Goal: Task Accomplishment & Management: Complete application form

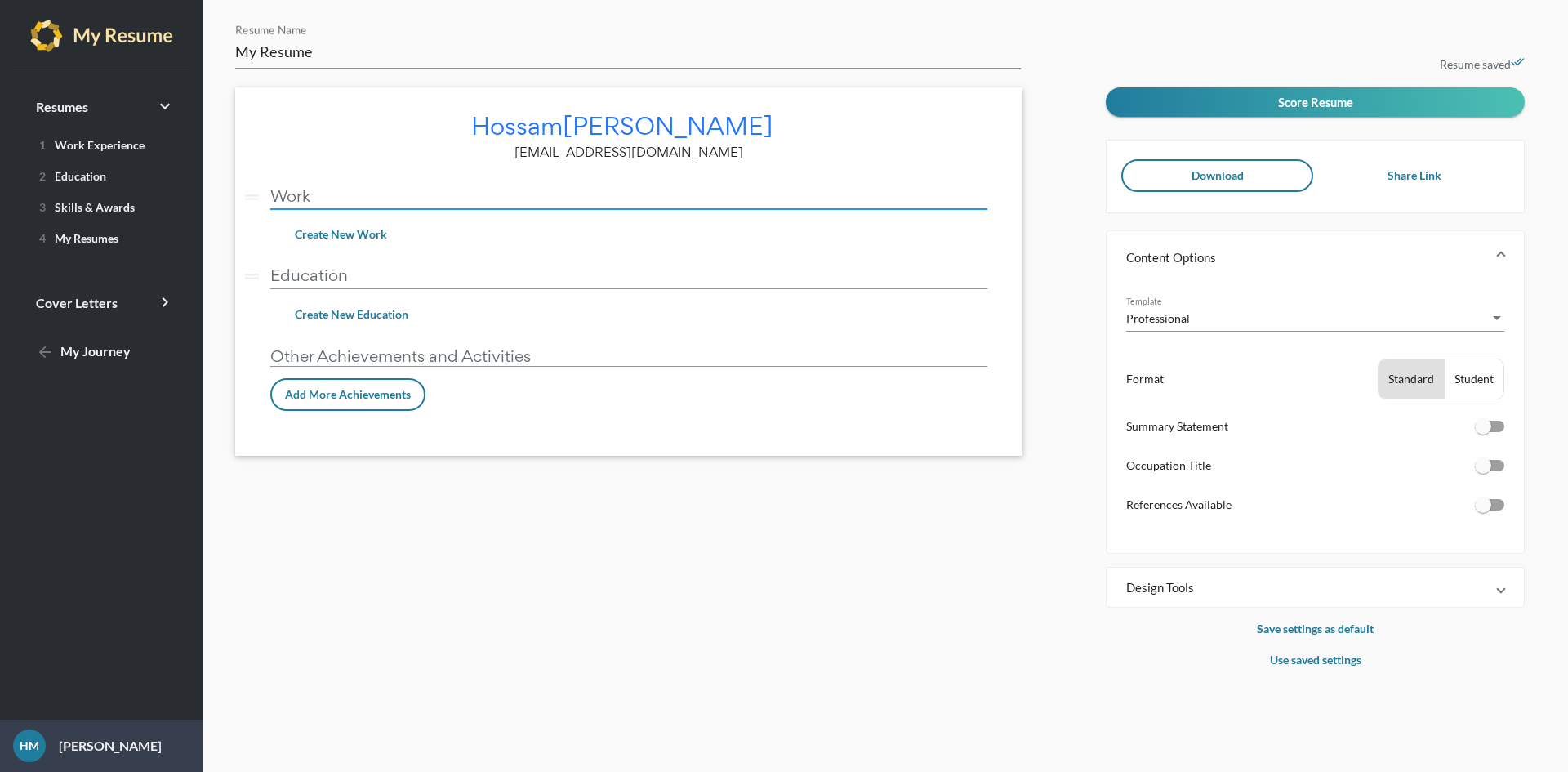
click at [420, 198] on input "Work" at bounding box center [629, 196] width 717 height 17
type input "Wor"
click at [357, 222] on button "Create New Work" at bounding box center [341, 234] width 119 height 30
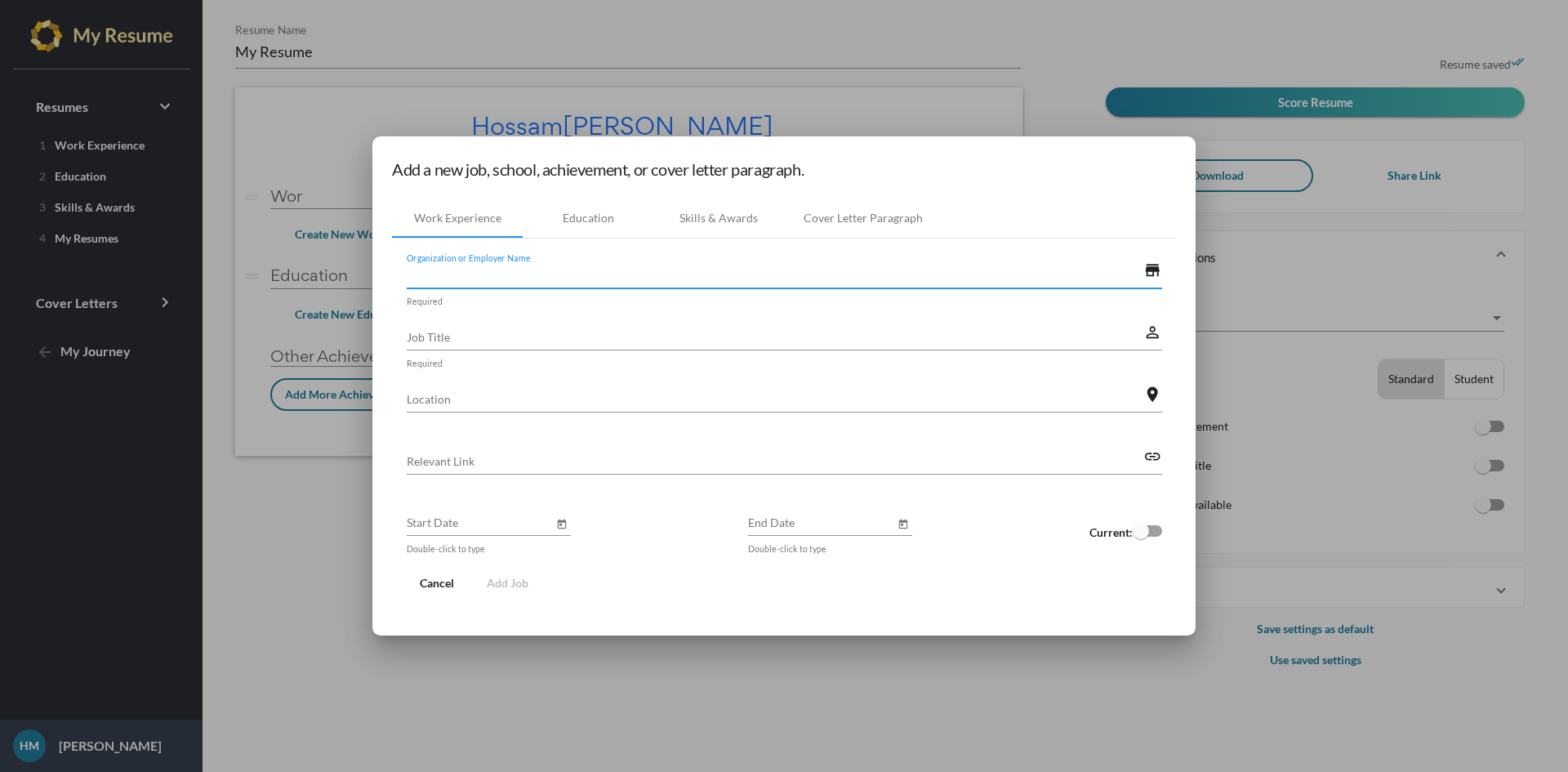
click at [600, 277] on input "Organization or Employer Name" at bounding box center [774, 275] width 737 height 17
type input "Walmart"
click at [472, 344] on input "Job Title" at bounding box center [774, 337] width 737 height 17
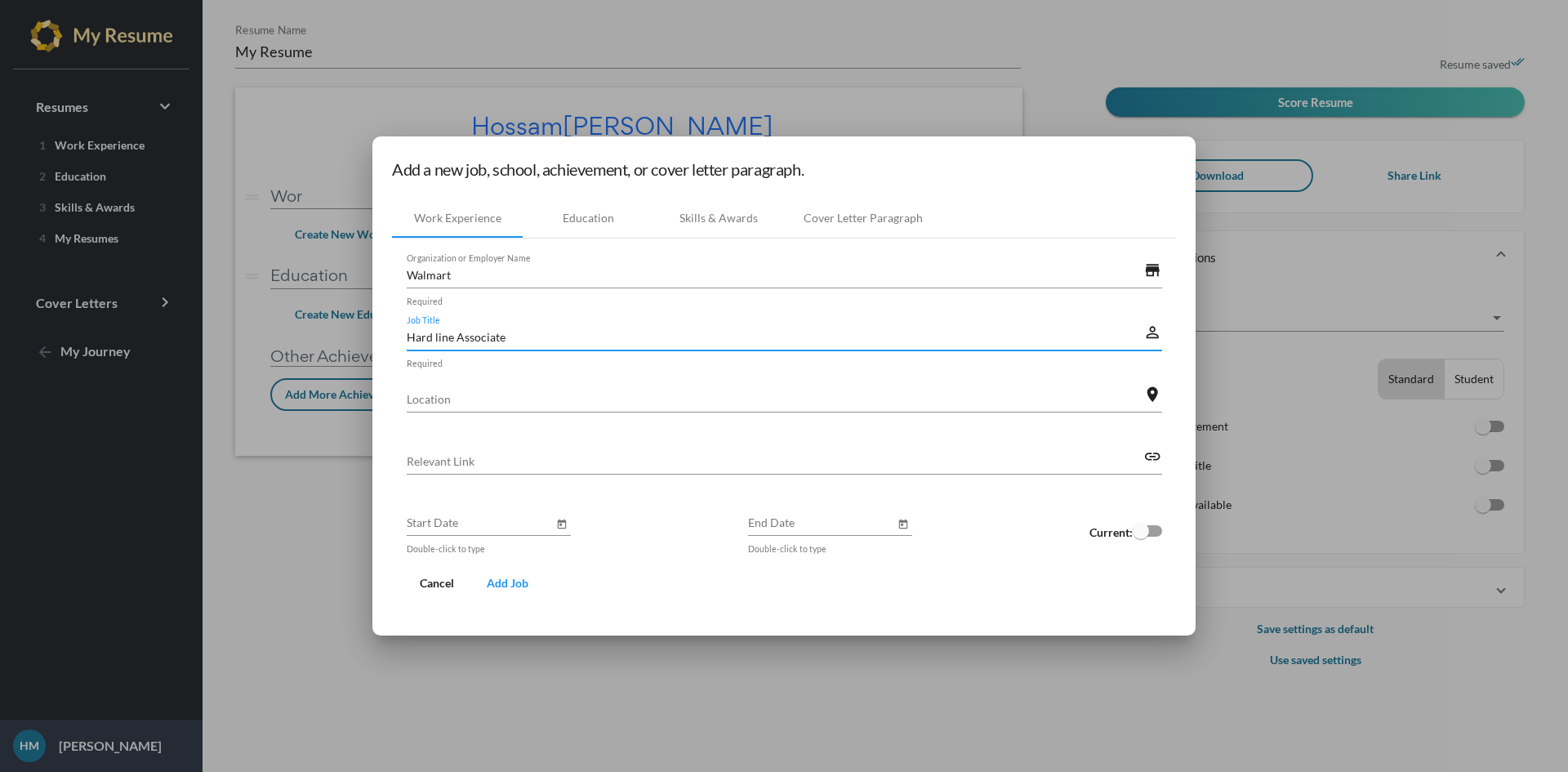
type input "Hard line Associate"
click at [614, 398] on input "Location" at bounding box center [774, 399] width 737 height 17
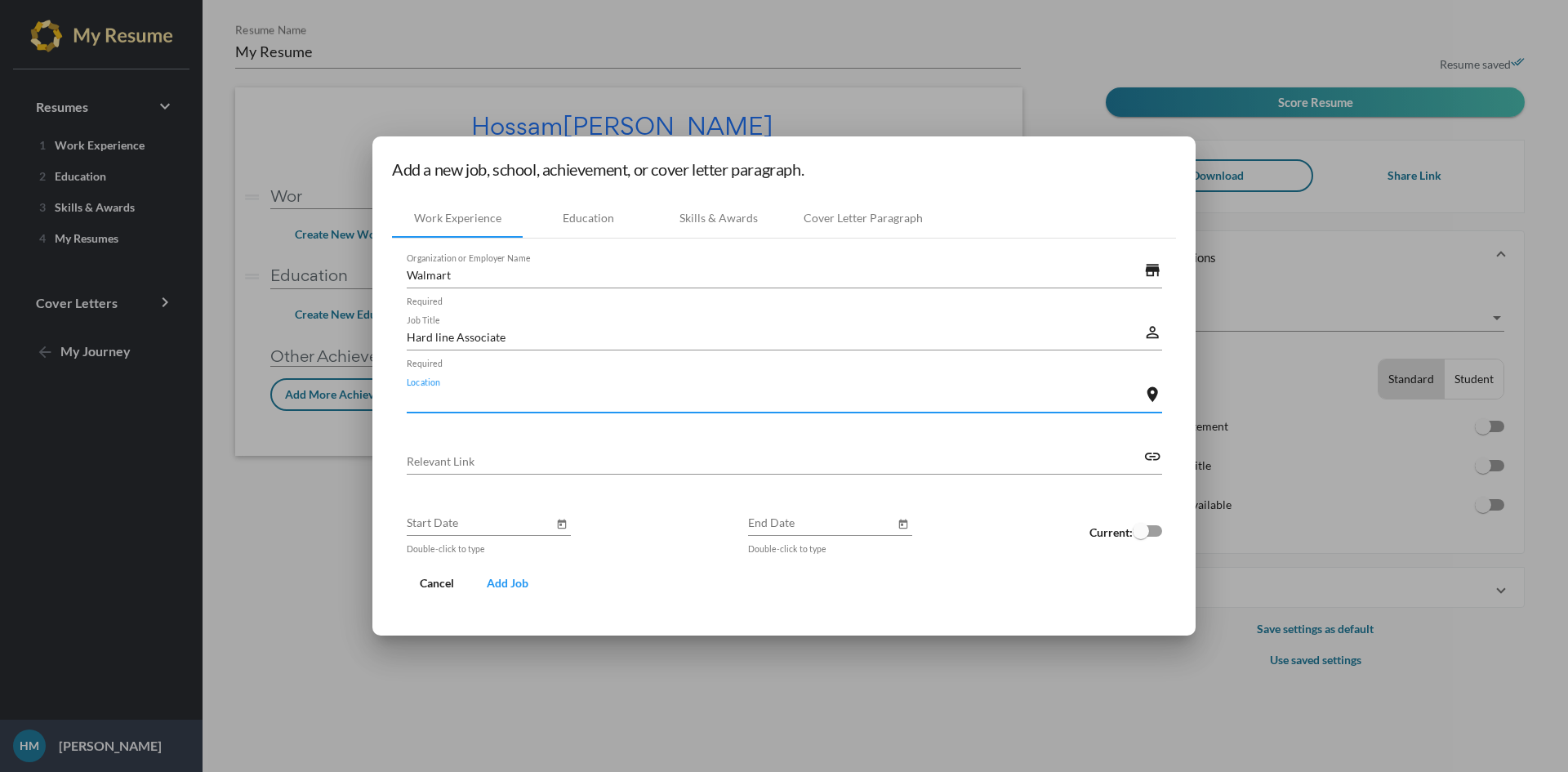
type input "d"
click at [461, 403] on input "[STREET_ADDRESS]" at bounding box center [774, 399] width 737 height 17
click at [526, 406] on input "[STREET_ADDRESS]" at bounding box center [774, 399] width 737 height 17
drag, startPoint x: 526, startPoint y: 406, endPoint x: 796, endPoint y: 395, distance: 270.2
click at [796, 395] on input "[STREET_ADDRESS]" at bounding box center [774, 399] width 737 height 17
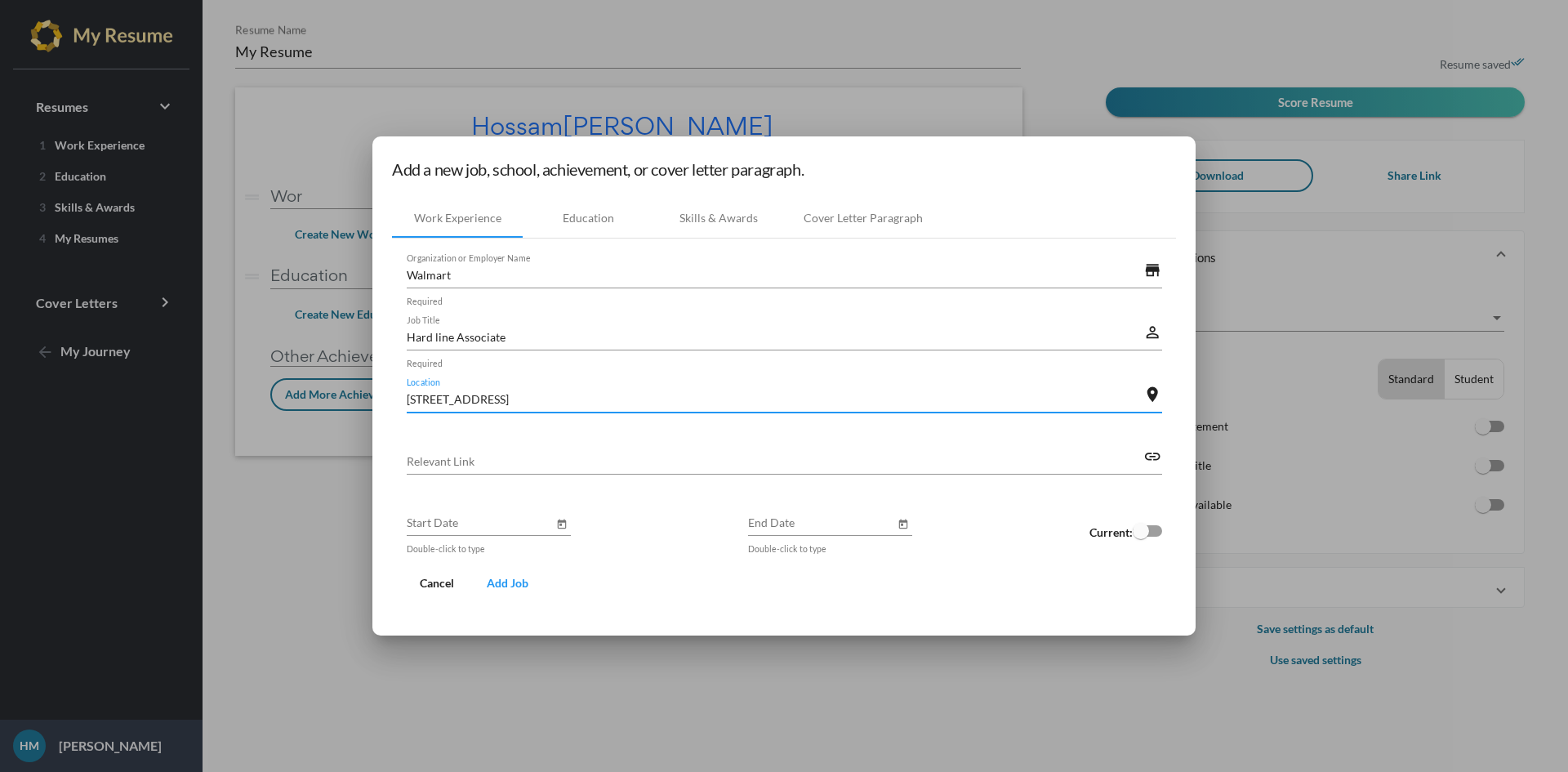
click at [495, 404] on input "[STREET_ADDRESS]" at bounding box center [774, 399] width 737 height 17
click at [586, 403] on input "[STREET_ADDRESS]" at bounding box center [774, 399] width 737 height 17
type input "[STREET_ADDRESS][PERSON_NAME]"
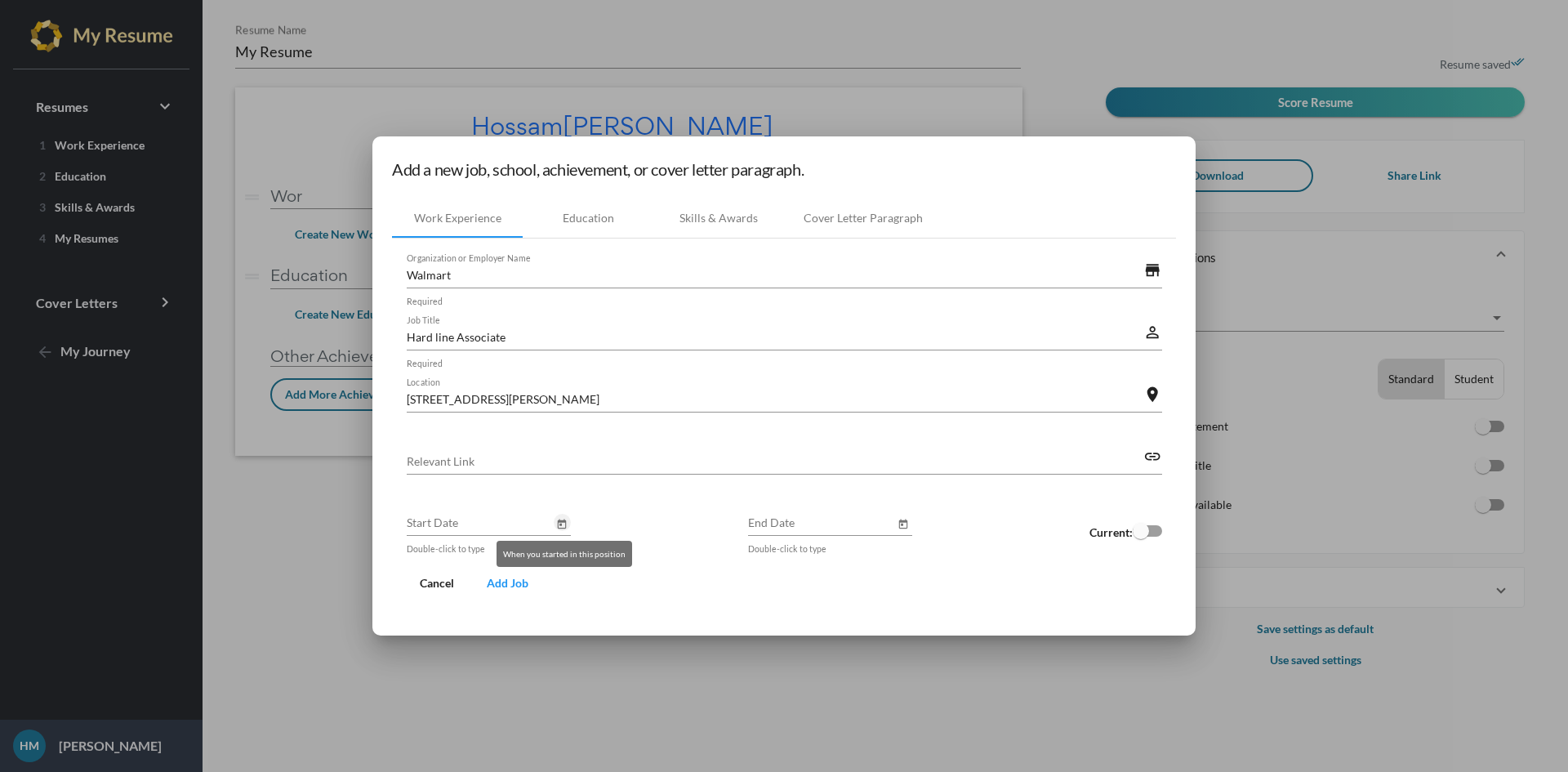
click at [560, 522] on icon "Open calendar" at bounding box center [561, 523] width 9 height 10
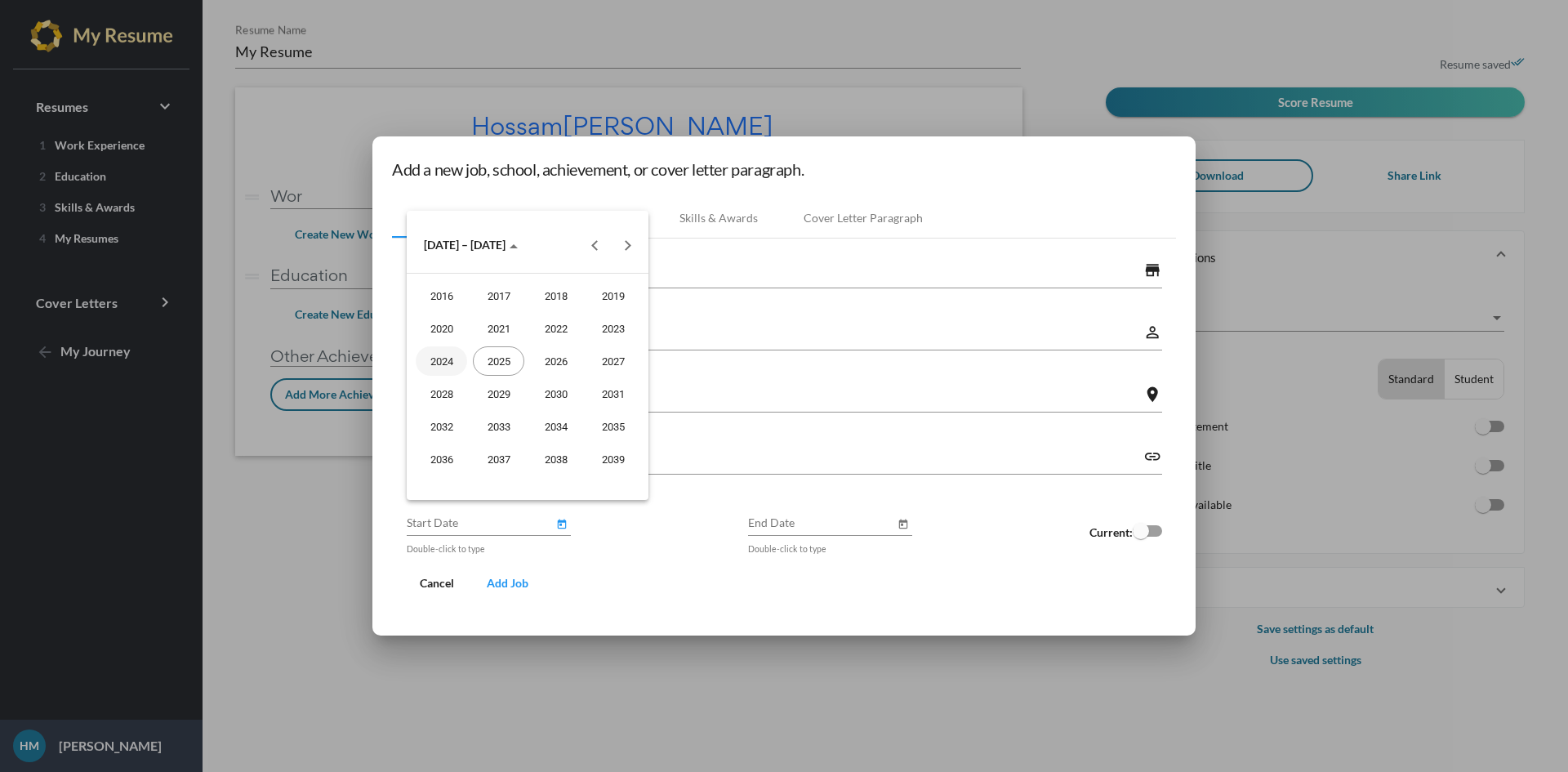
click at [448, 358] on div "2024" at bounding box center [442, 361] width 52 height 30
type input "[DATE]"
click at [445, 389] on div "SEP" at bounding box center [442, 393] width 52 height 30
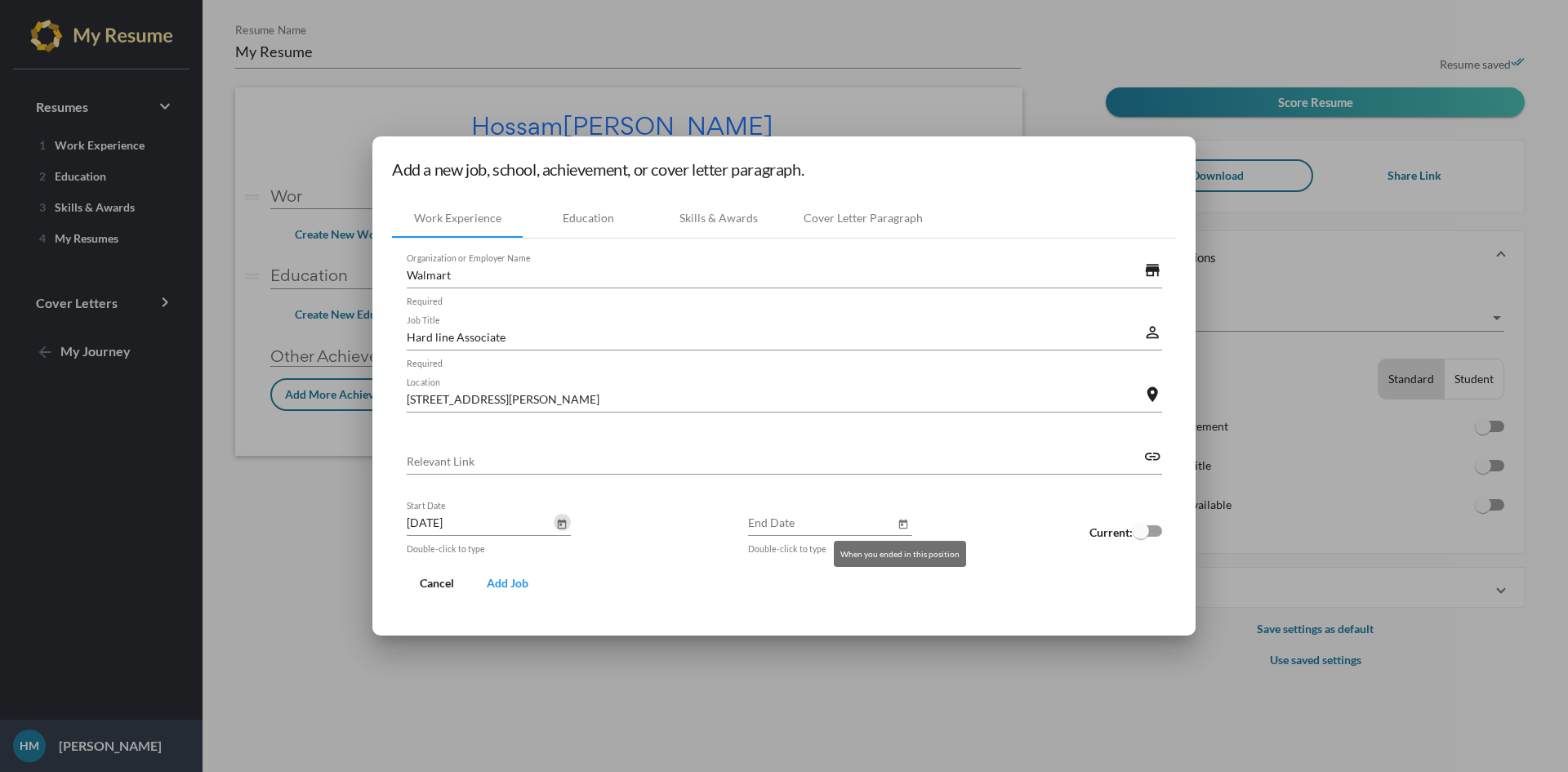
click at [904, 526] on icon "Open calendar" at bounding box center [904, 524] width 11 height 19
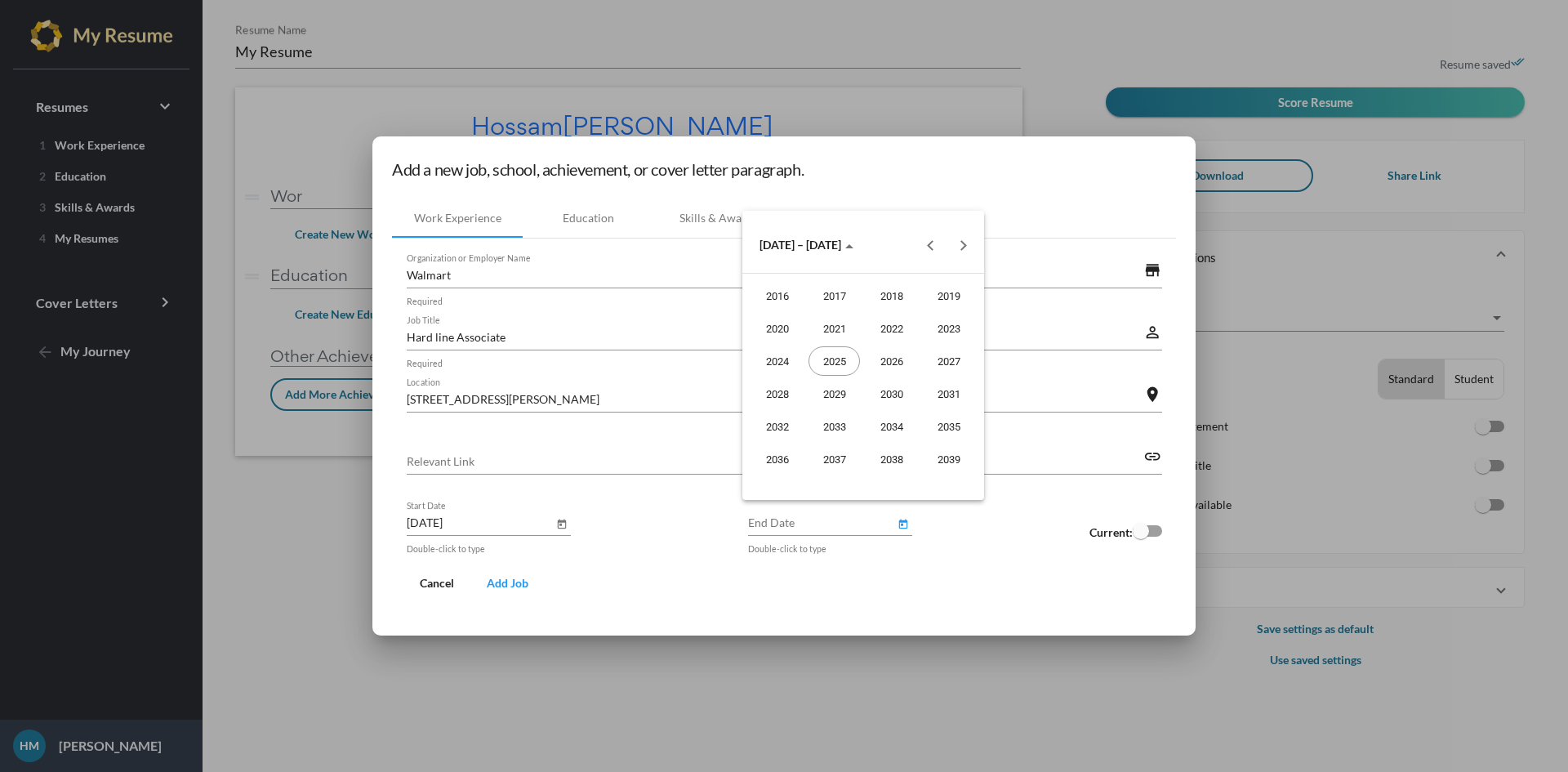
click at [945, 564] on div at bounding box center [784, 386] width 1568 height 772
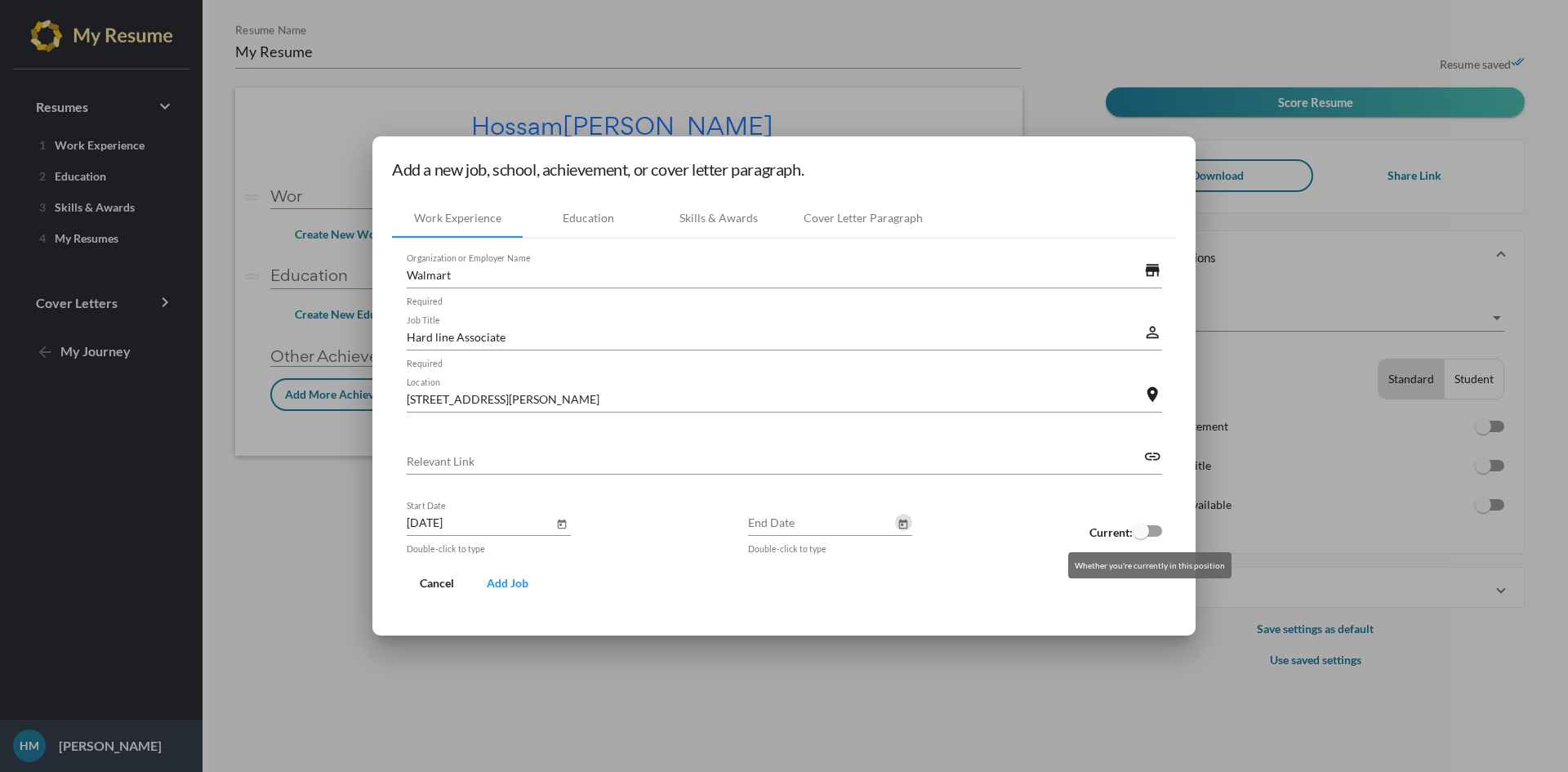
click at [1152, 535] on div at bounding box center [1147, 531] width 30 height 11
click at [1141, 537] on input "checkbox" at bounding box center [1140, 537] width 1 height 1
checkbox input "true"
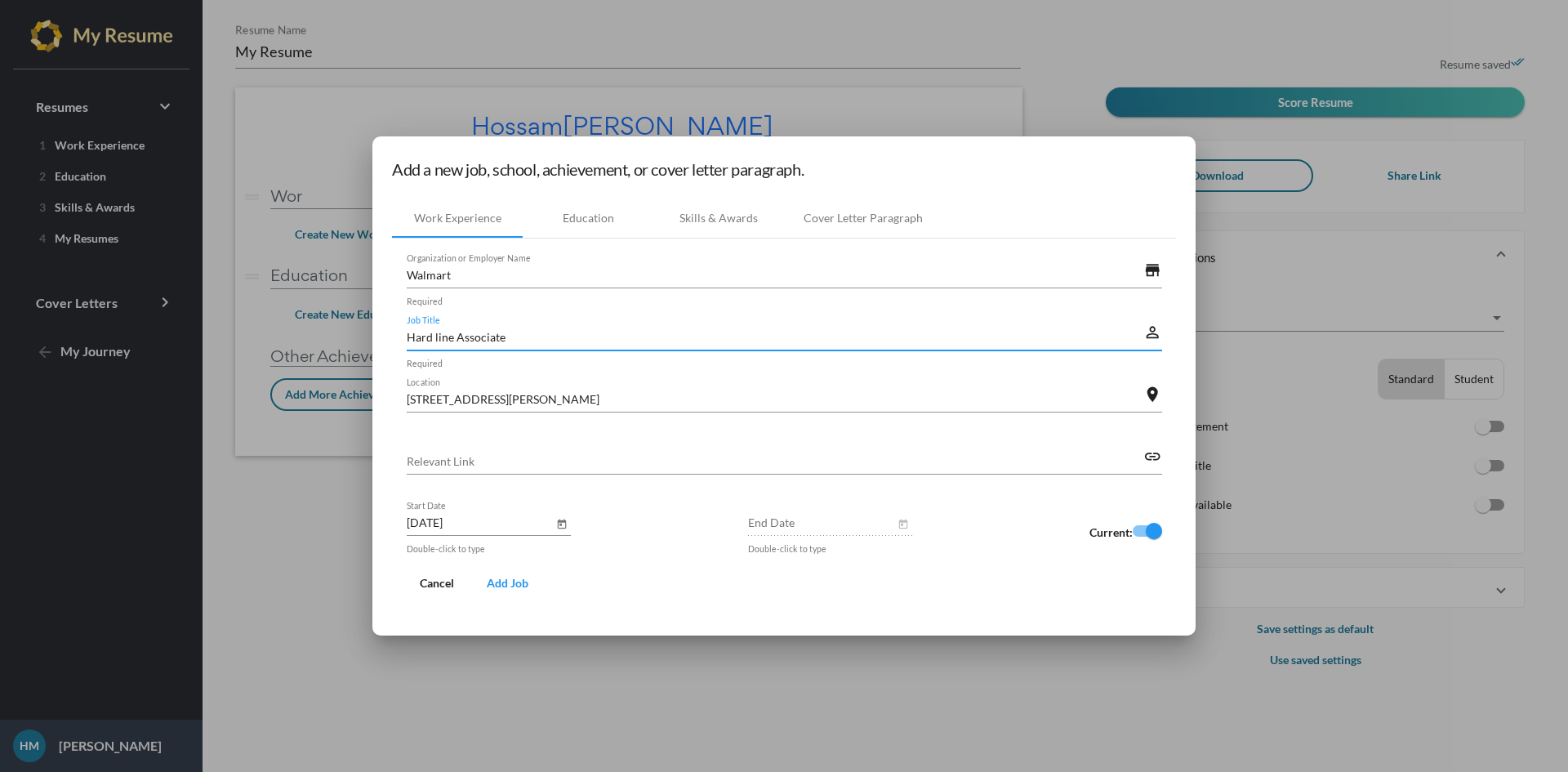
click at [439, 338] on input "Hard line Associate" at bounding box center [774, 337] width 737 height 17
click at [434, 339] on input "Hard line Associate" at bounding box center [774, 337] width 737 height 17
type input "Hardline Associate"
click at [600, 215] on div "Education" at bounding box center [588, 218] width 52 height 16
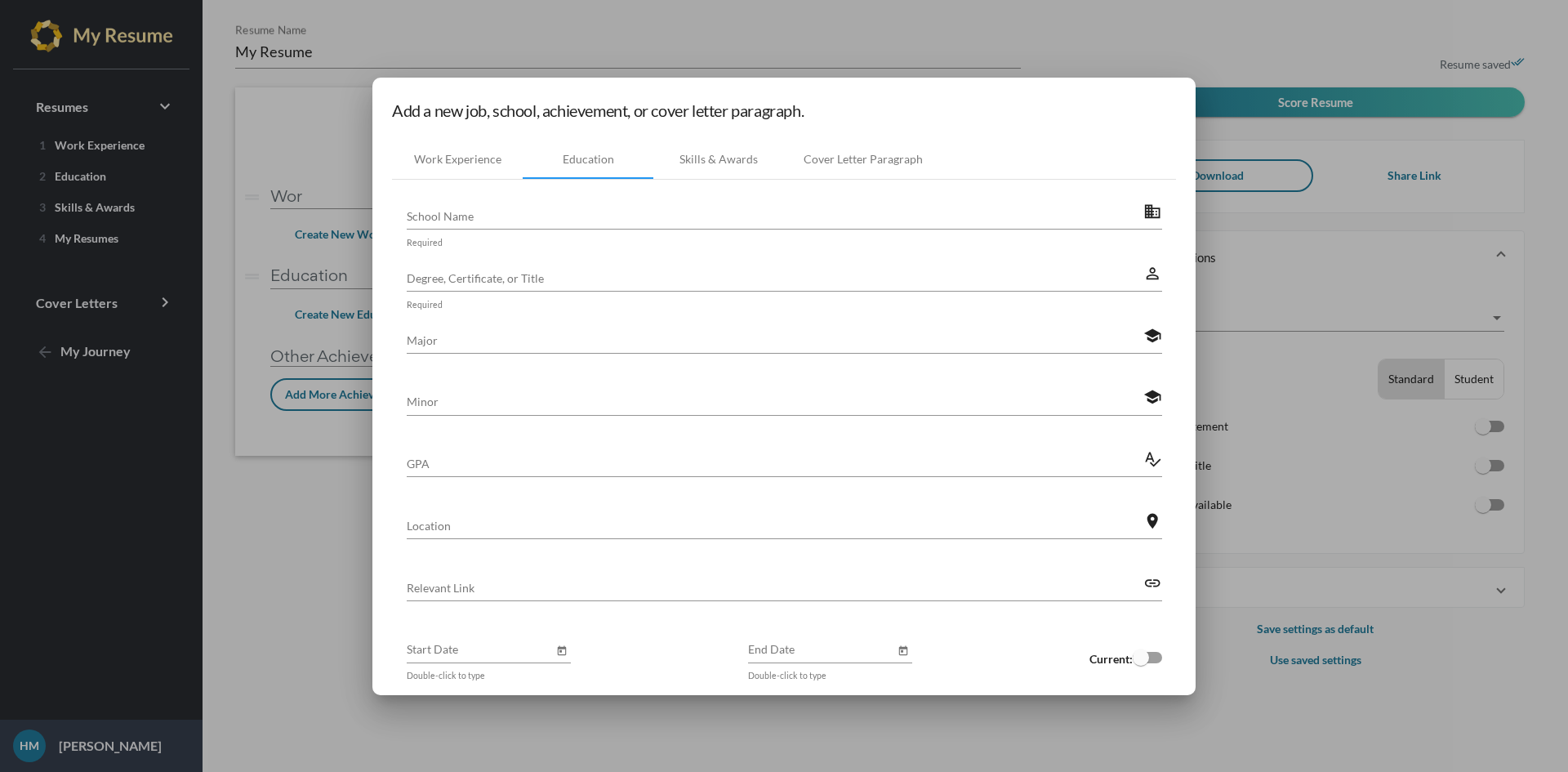
click at [648, 217] on input "School Name" at bounding box center [774, 216] width 737 height 17
type input "n"
type input "[PERSON_NAME]"
click at [614, 272] on input "Degree, Certificate, or Title" at bounding box center [774, 278] width 737 height 17
type input "h"
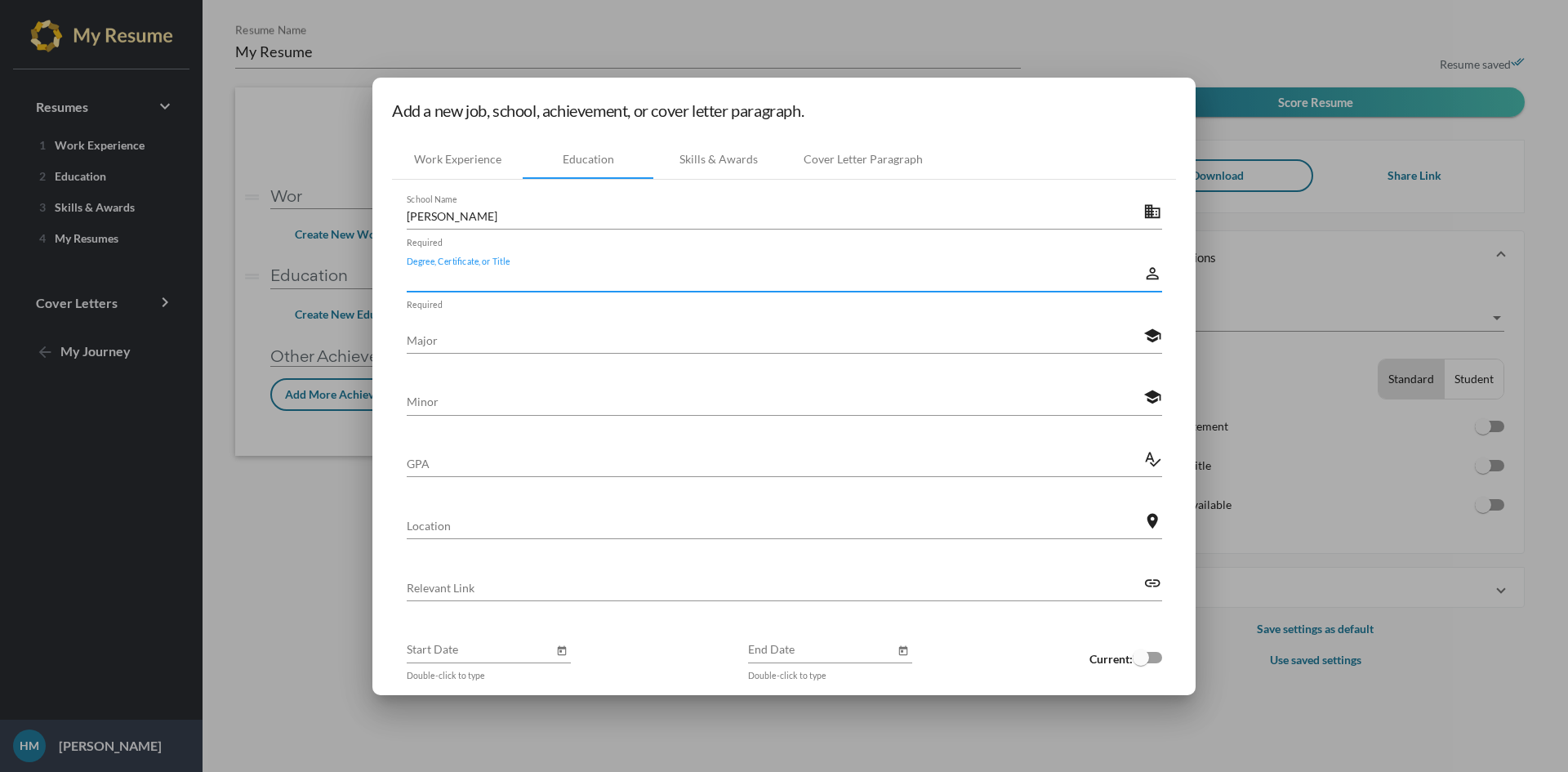
type input "h"
type input "High school"
click at [621, 344] on input "Major" at bounding box center [774, 341] width 737 height 17
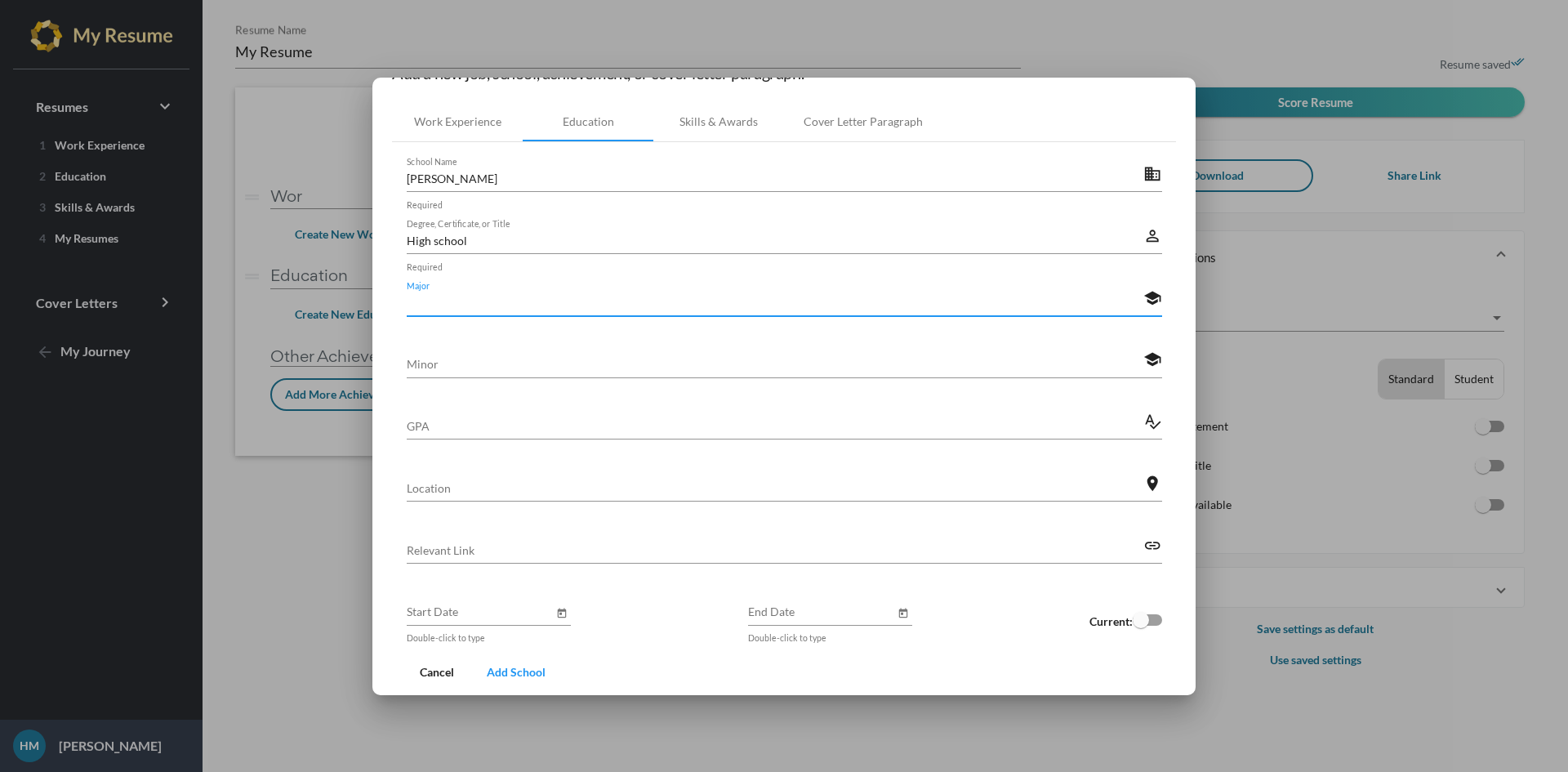
scroll to position [68, 0]
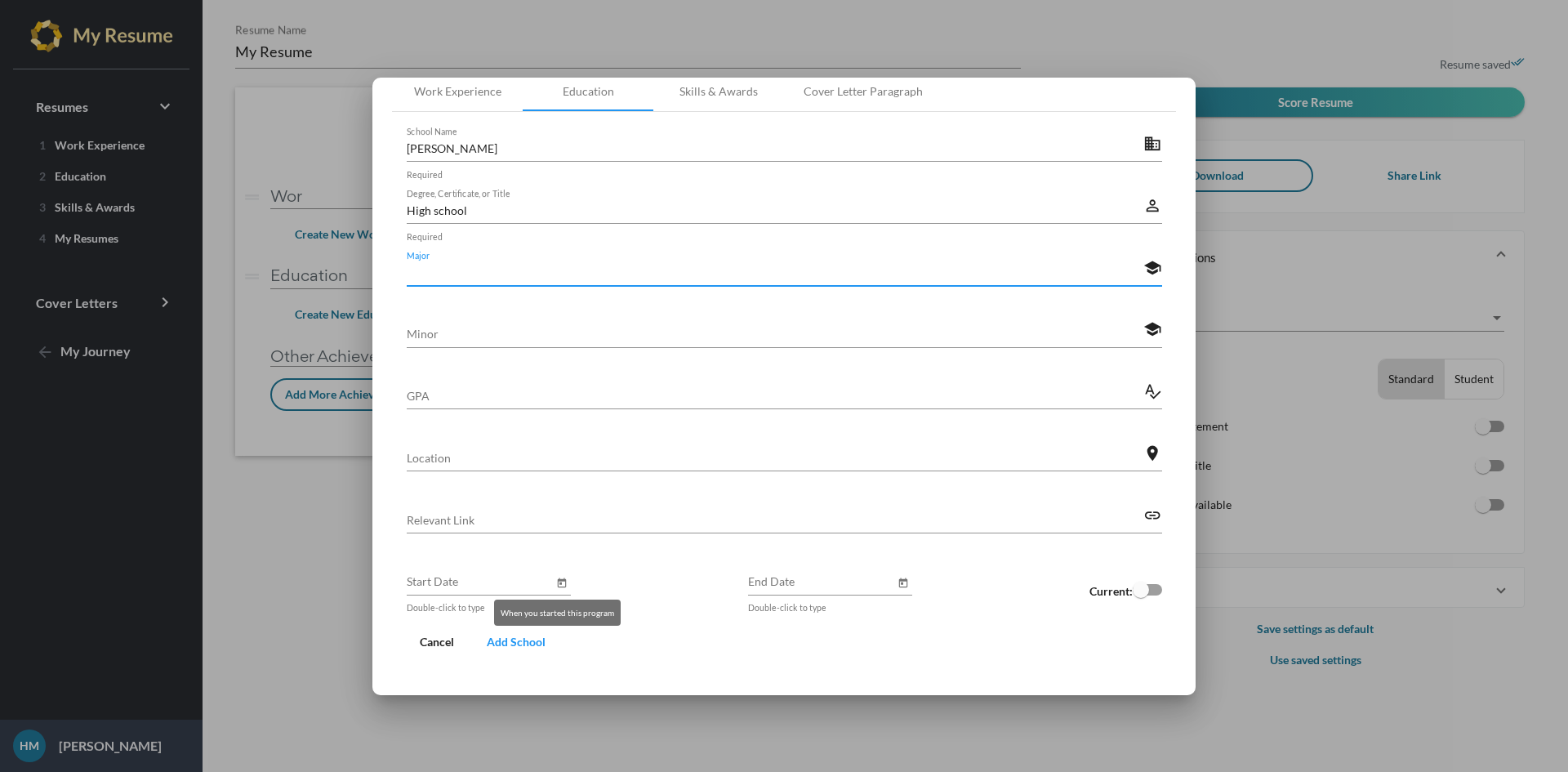
click at [557, 581] on icon "Open calendar" at bounding box center [561, 583] width 9 height 10
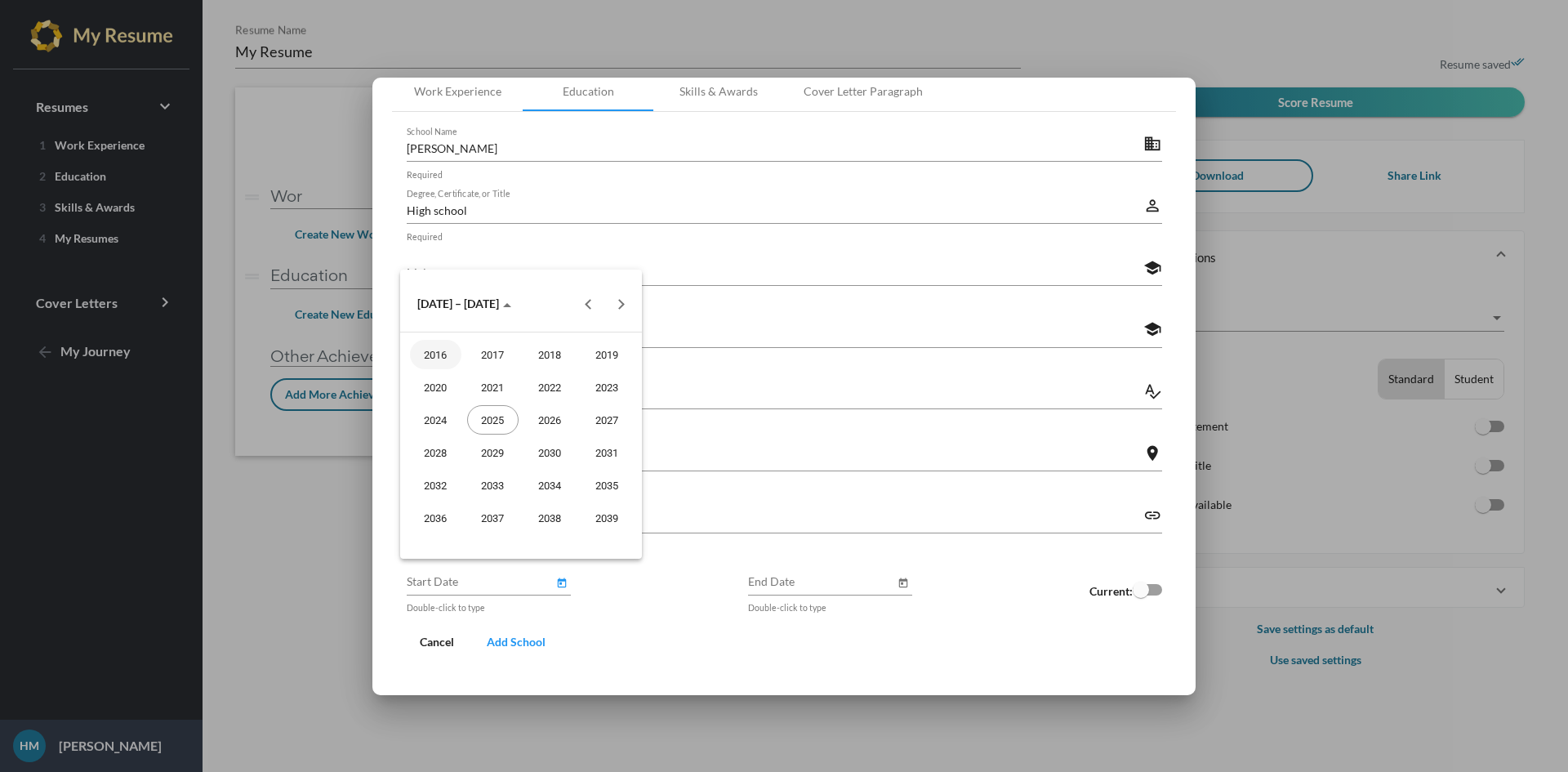
click at [487, 309] on span "[DATE] – [DATE]" at bounding box center [464, 303] width 94 height 14
click at [465, 310] on span "[DATE]" at bounding box center [441, 303] width 48 height 14
click at [588, 306] on button "Previous 20 years" at bounding box center [589, 304] width 33 height 33
click at [536, 457] on div "2006" at bounding box center [550, 452] width 52 height 30
type input "[DATE]"
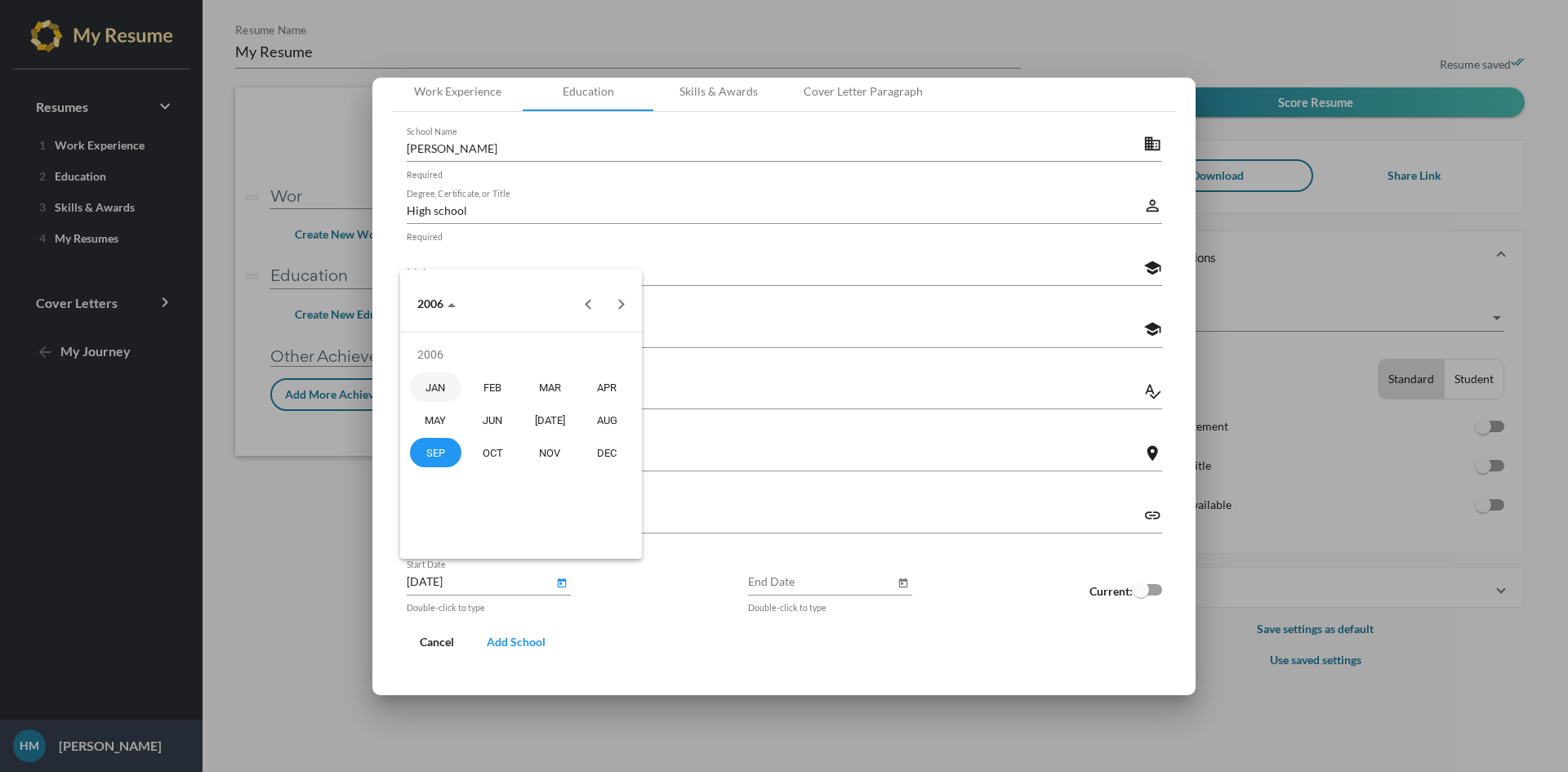
click at [446, 457] on div "SEP" at bounding box center [436, 452] width 52 height 30
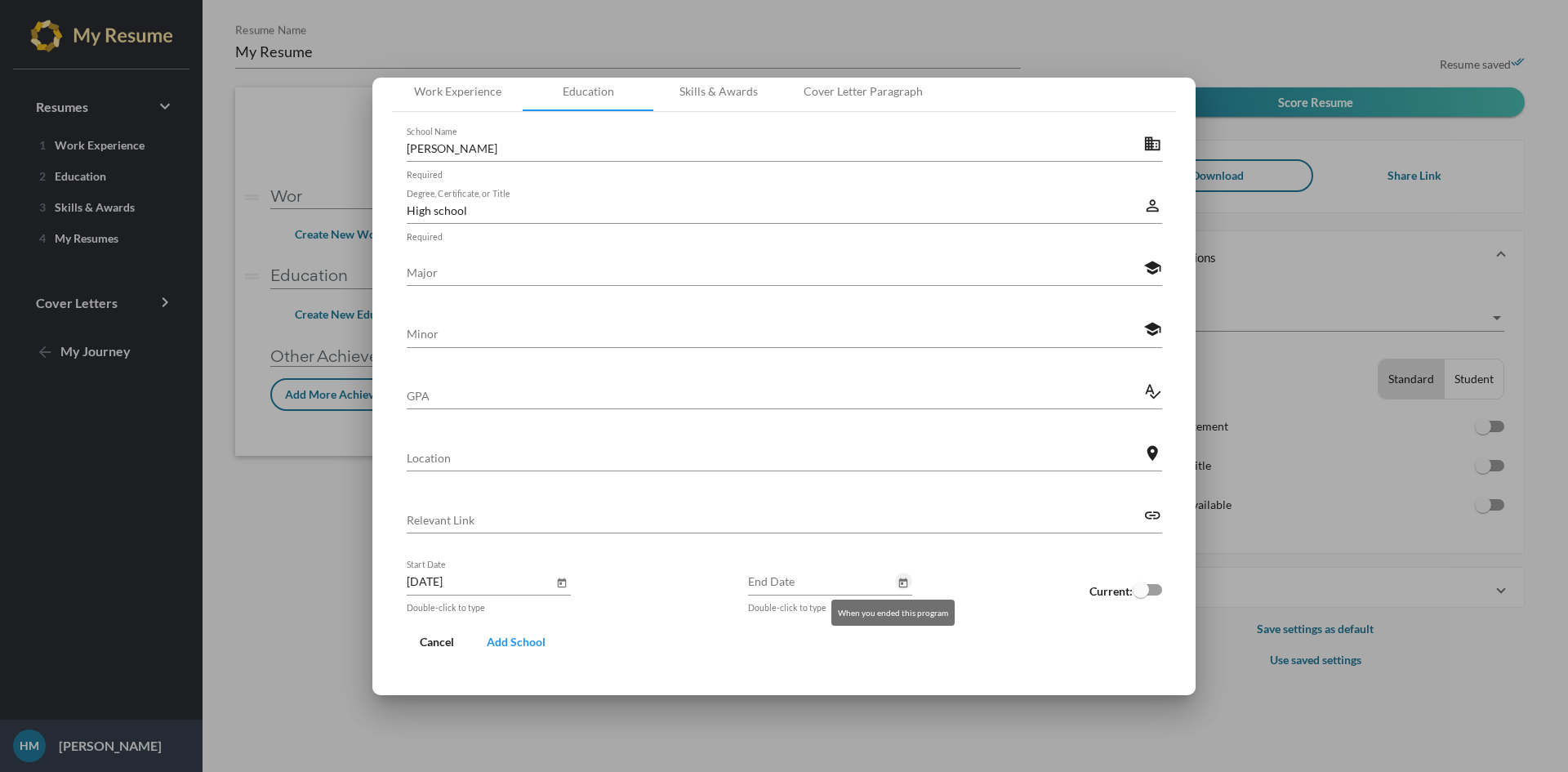
click at [899, 584] on icon "Open calendar" at bounding box center [903, 583] width 9 height 10
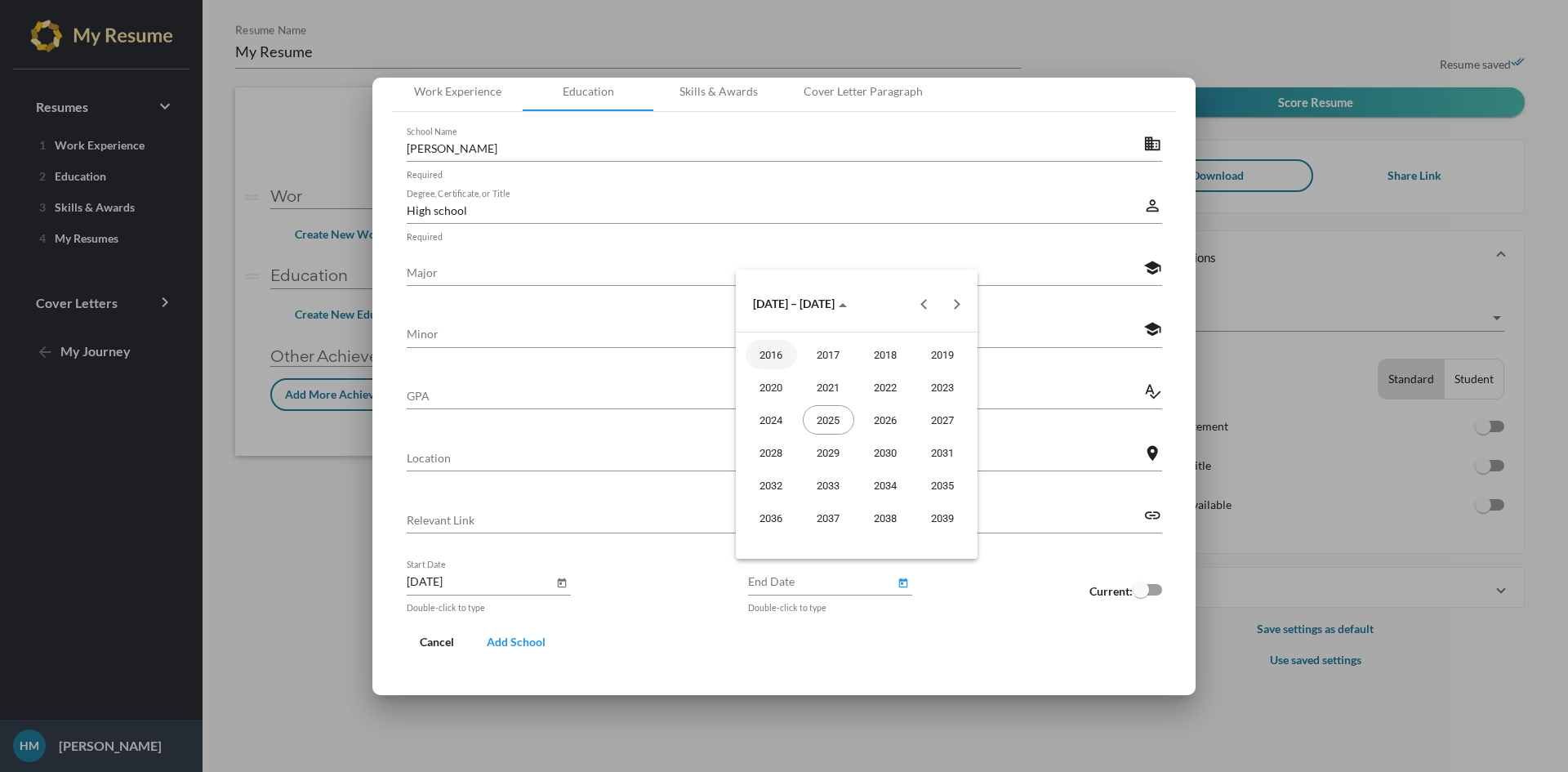
click at [922, 307] on button "Previous 20 years" at bounding box center [925, 304] width 33 height 33
click at [904, 484] on div "2010" at bounding box center [885, 485] width 52 height 30
click at [778, 428] on div "MAY" at bounding box center [772, 420] width 52 height 30
type input "[DATE]"
click at [523, 640] on span "Add School" at bounding box center [515, 642] width 58 height 14
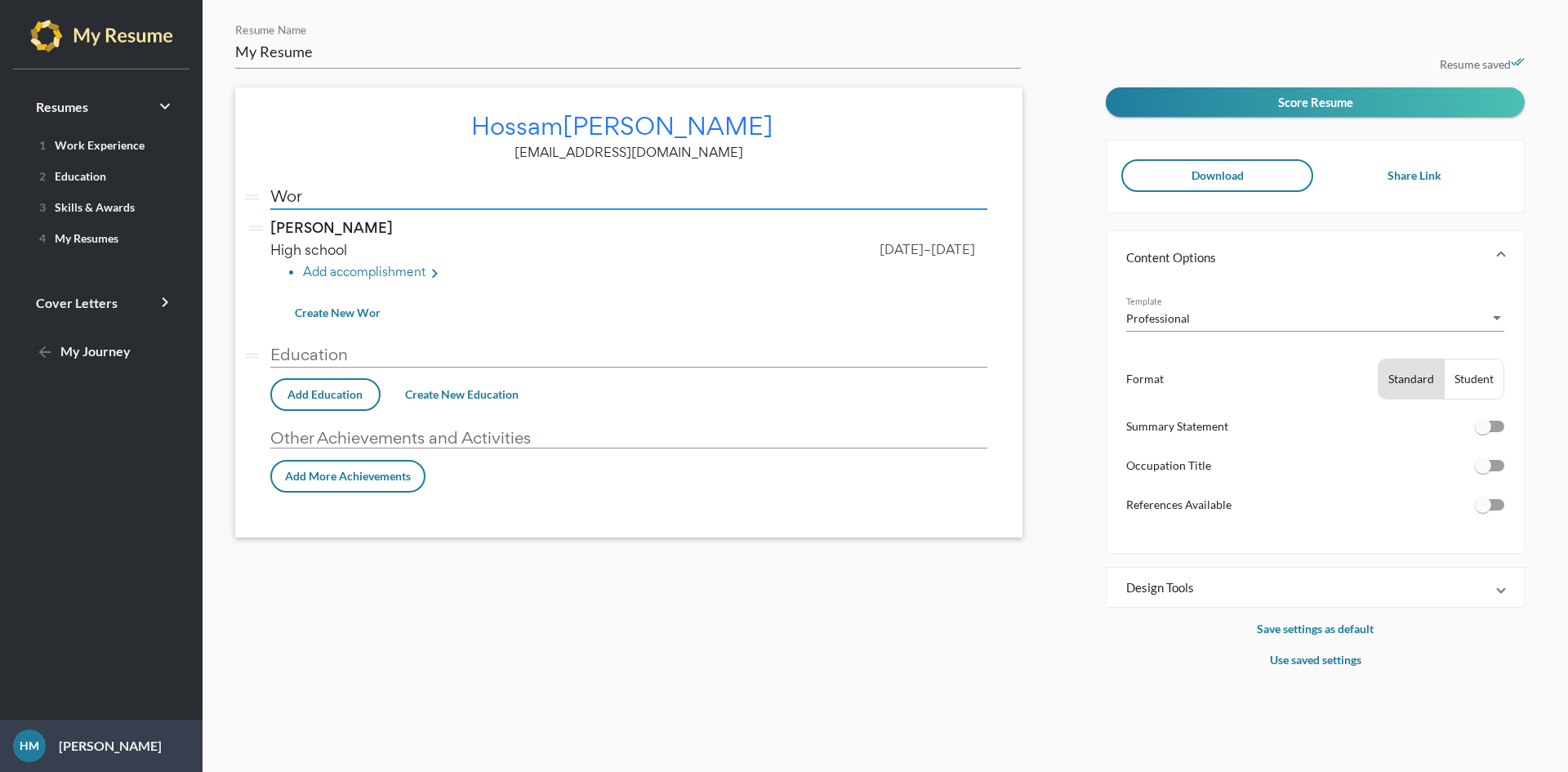
click at [338, 198] on input "Wor" at bounding box center [629, 196] width 717 height 17
type input "Work"
click at [94, 187] on link "2 Education" at bounding box center [100, 175] width 163 height 26
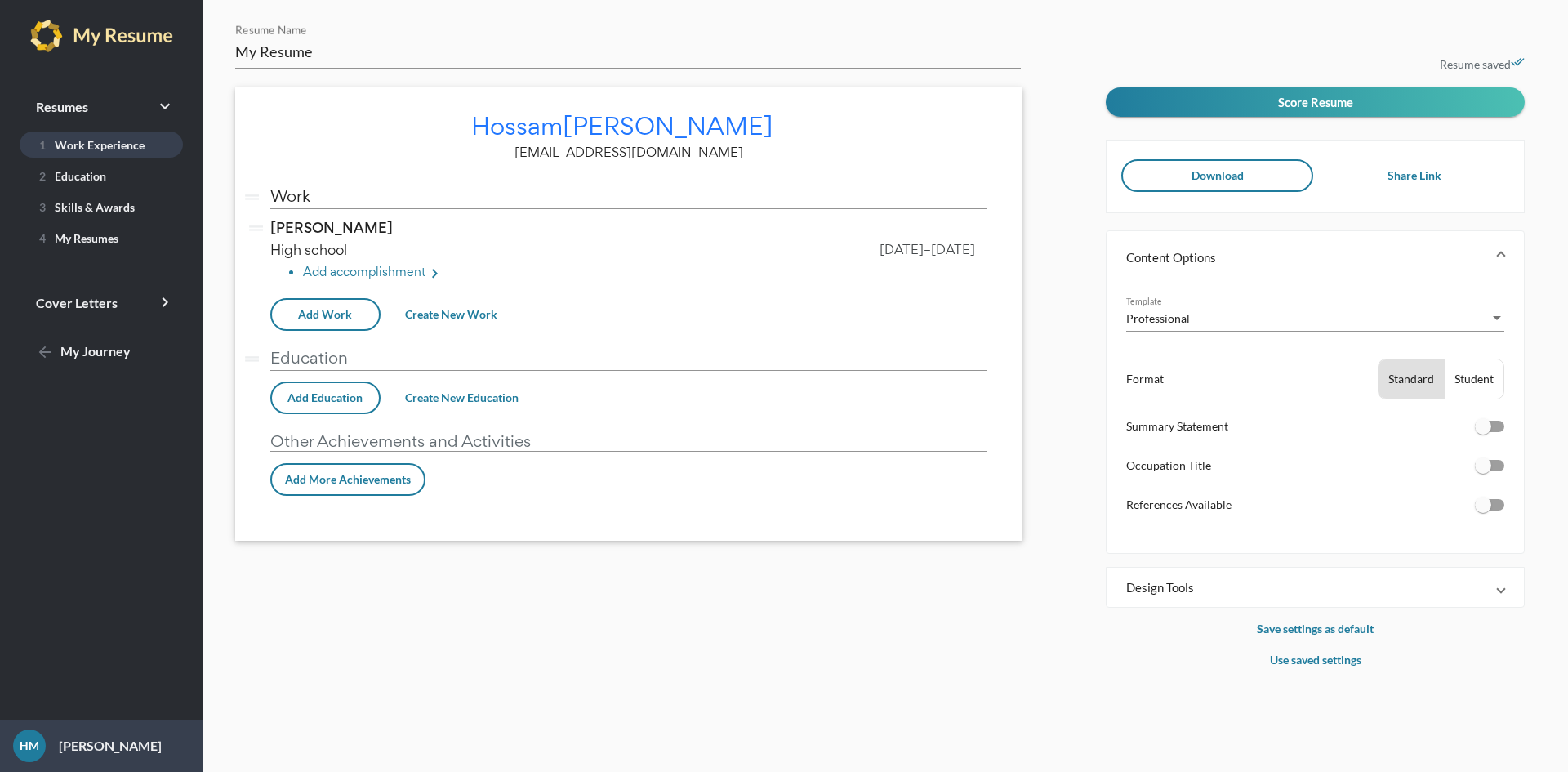
click at [72, 145] on span "1 Work Experience" at bounding box center [88, 144] width 112 height 14
click at [364, 199] on input "Work" at bounding box center [629, 196] width 717 height 17
type input "W"
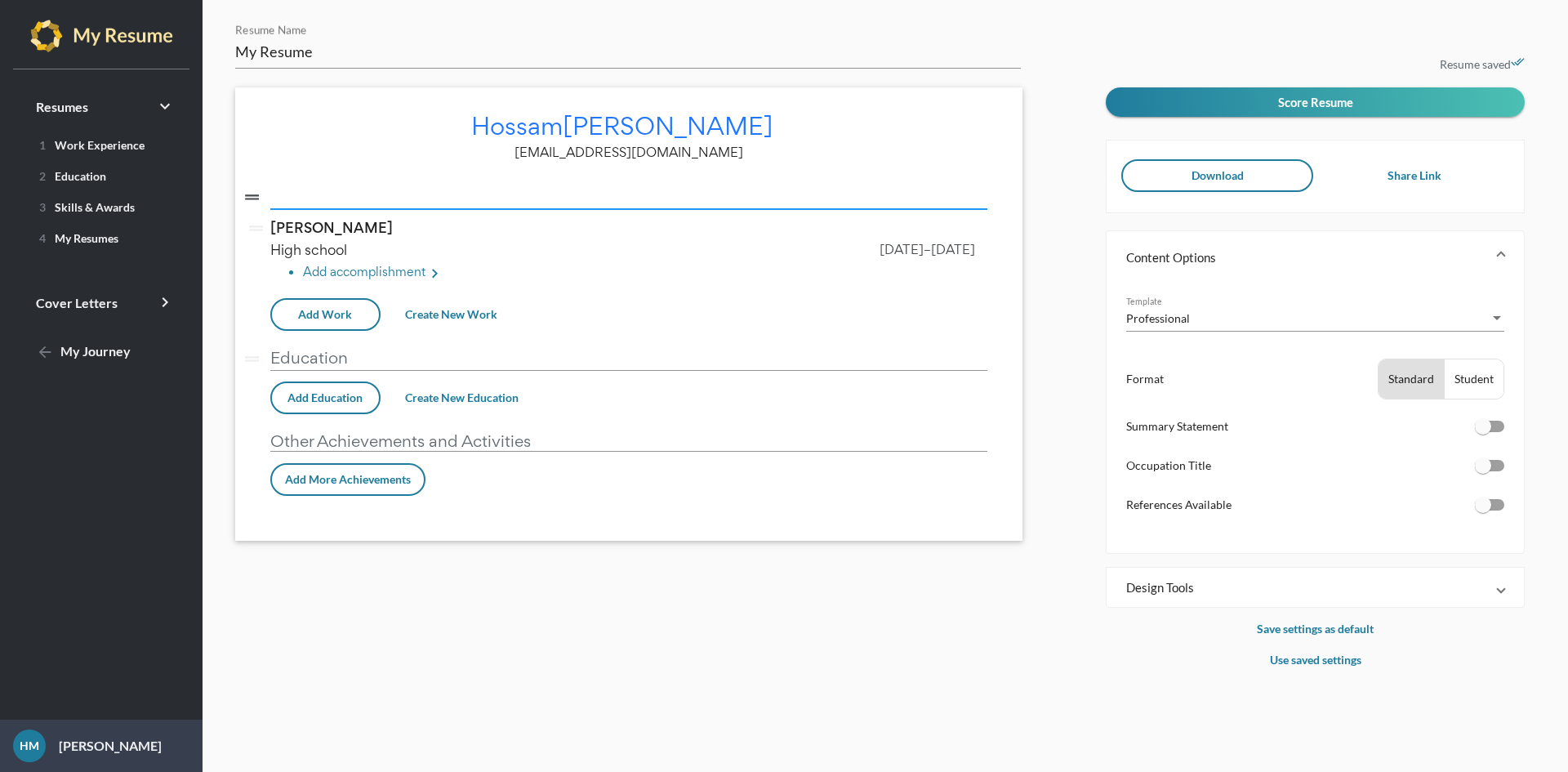
click at [256, 188] on icon "drag_handle" at bounding box center [251, 197] width 20 height 20
click at [252, 199] on icon "drag_handle" at bounding box center [251, 197] width 20 height 20
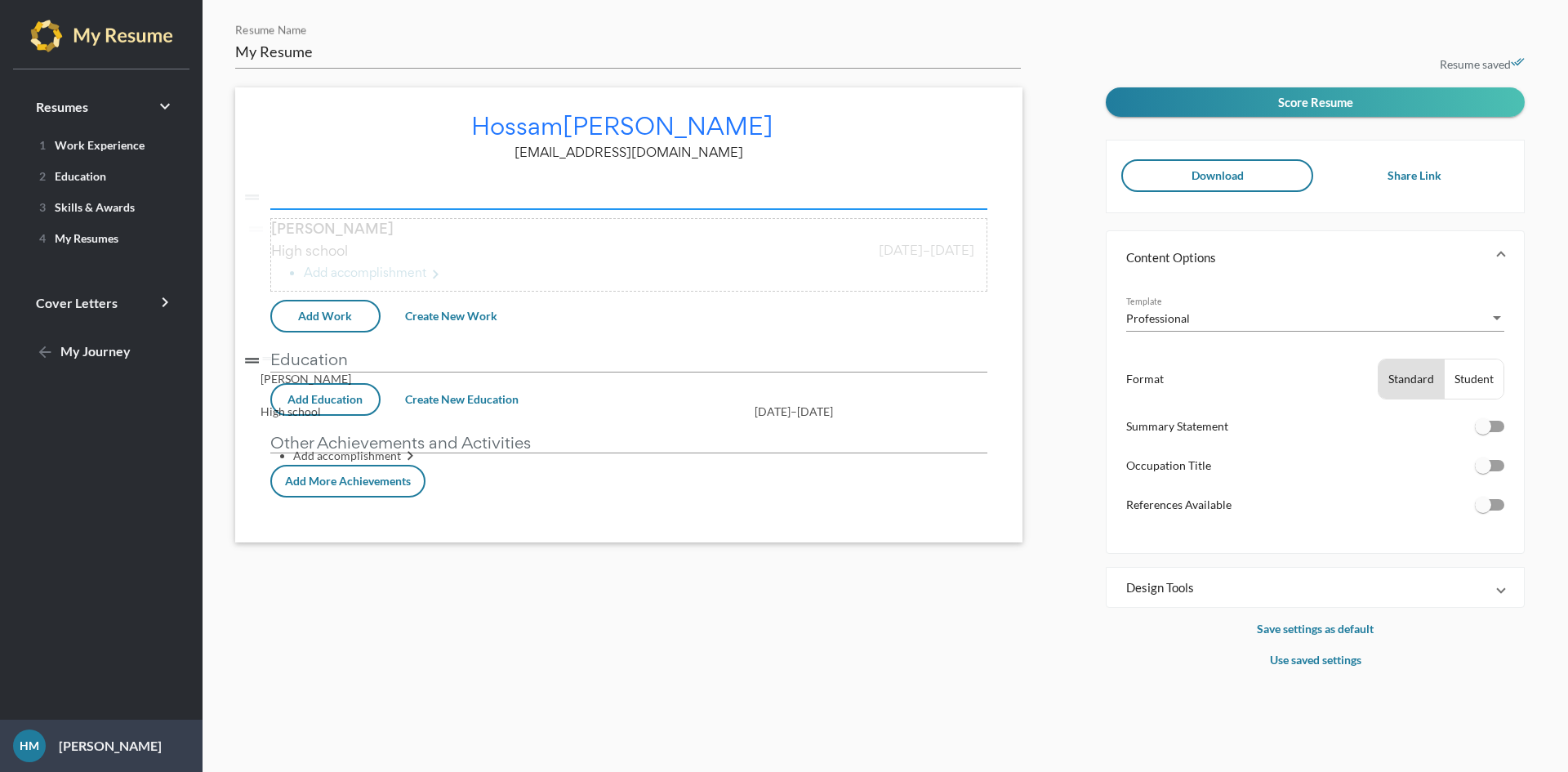
drag, startPoint x: 255, startPoint y: 228, endPoint x: 245, endPoint y: 362, distance: 134.4
click at [271, 362] on div "drag_handle vertical_split drag_handle Nazah Alheish edit High school Sep 2006 …" at bounding box center [629, 347] width 717 height 328
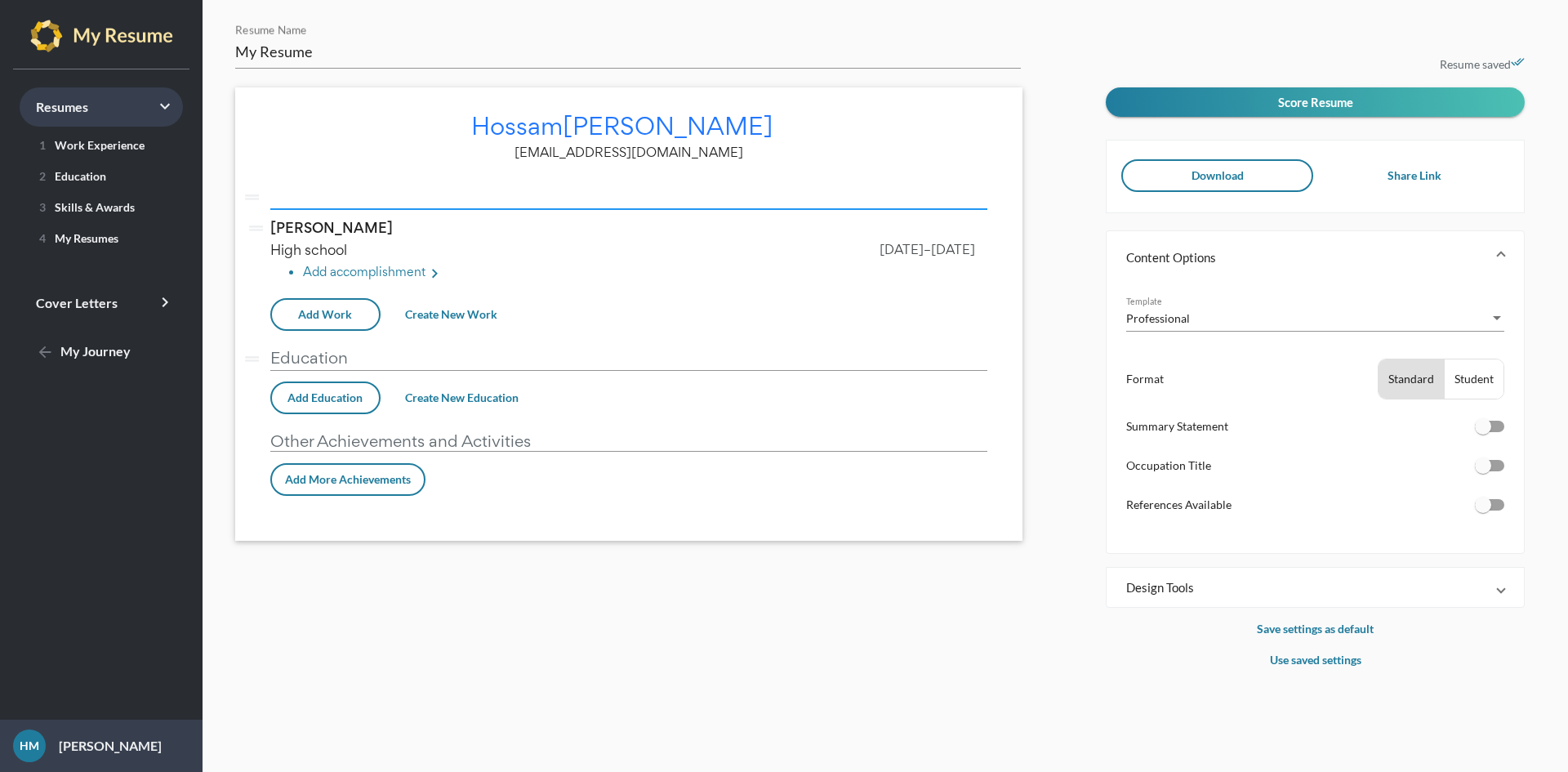
click at [61, 98] on link "Resumes keyboard_arrow_right" at bounding box center [100, 106] width 163 height 39
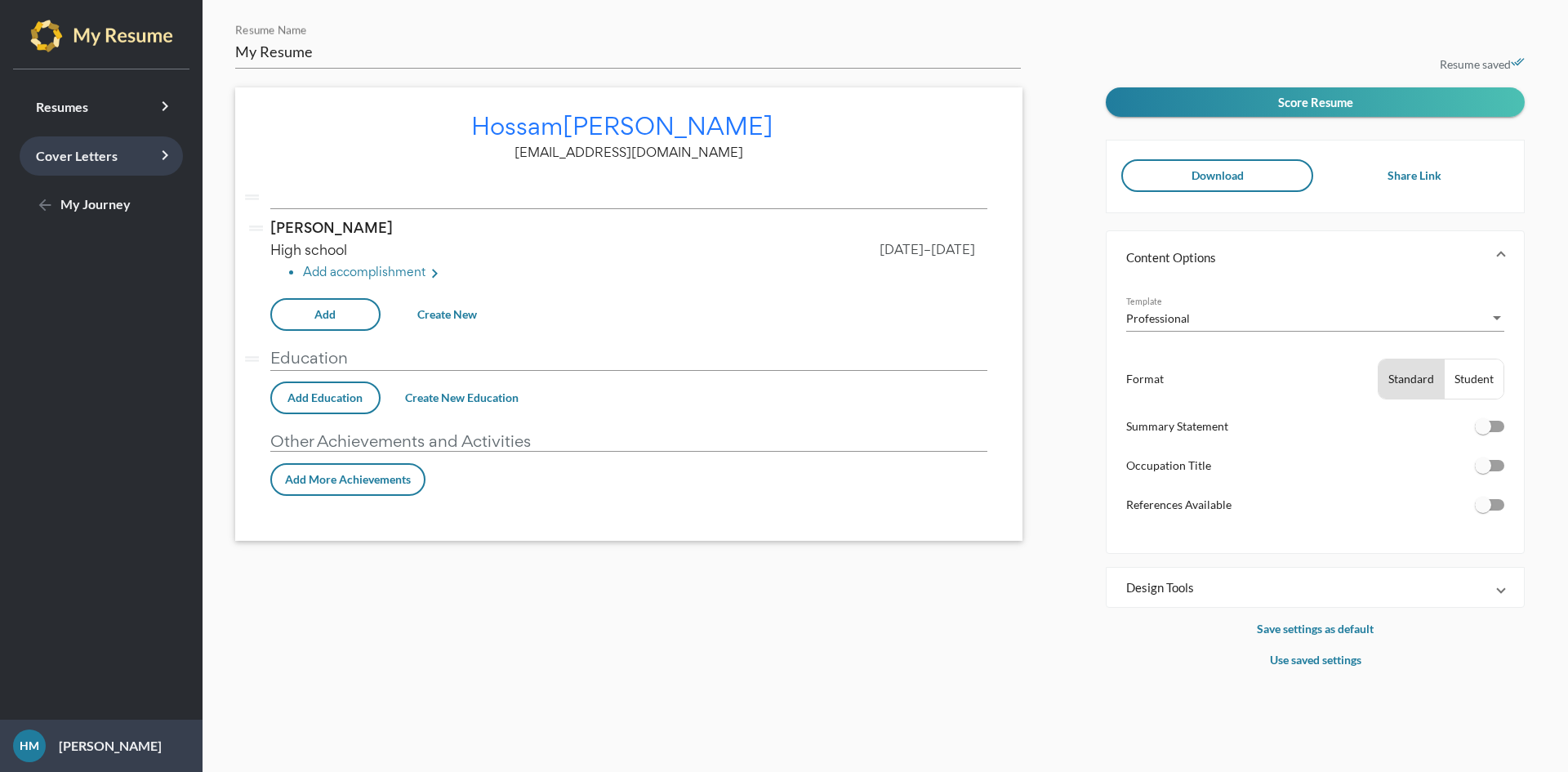
click at [70, 152] on span "Cover Letters keyboard_arrow_right" at bounding box center [76, 156] width 81 height 15
click at [159, 155] on icon "keyboard_arrow_right" at bounding box center [164, 155] width 19 height 19
